Goal: Transaction & Acquisition: Purchase product/service

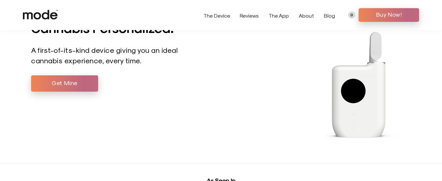
drag, startPoint x: 446, startPoint y: 9, endPoint x: 435, endPoint y: 8, distance: 10.2
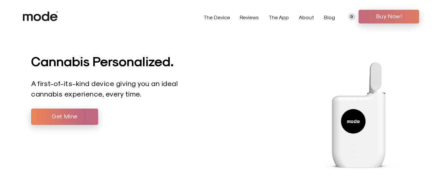
click at [373, 16] on span "Buy Now!" at bounding box center [388, 16] width 51 height 10
